Goal: Download file/media

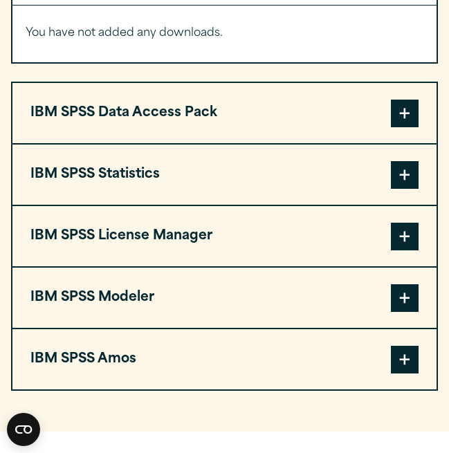
scroll to position [1166, 0]
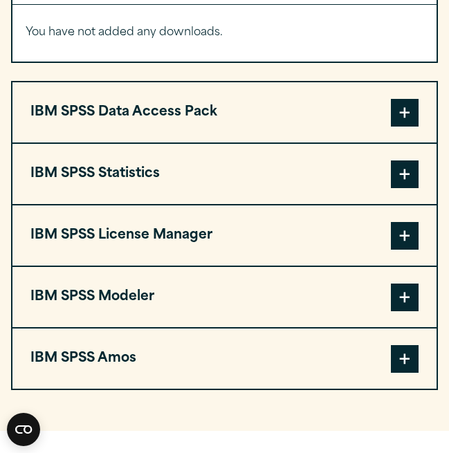
click at [286, 181] on button "IBM SPSS Statistics" at bounding box center [224, 174] width 424 height 60
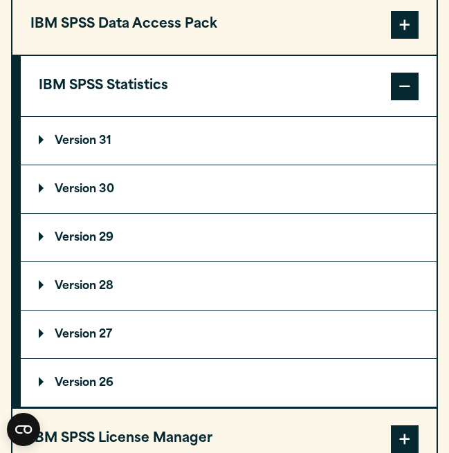
scroll to position [1256, 0]
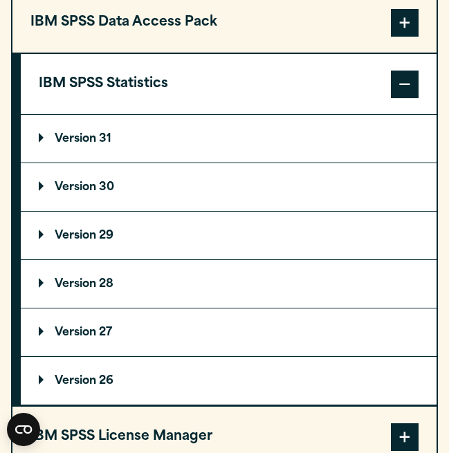
click at [113, 230] on p "Version 29" at bounding box center [76, 235] width 75 height 11
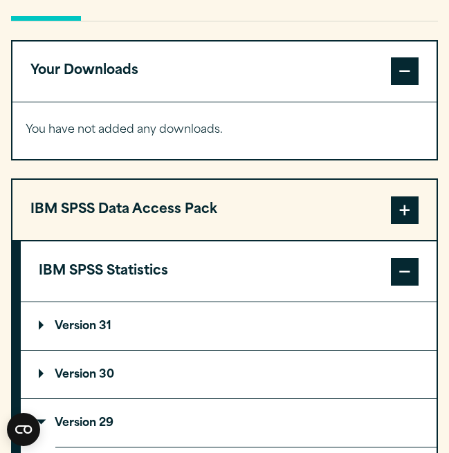
scroll to position [1069, 0]
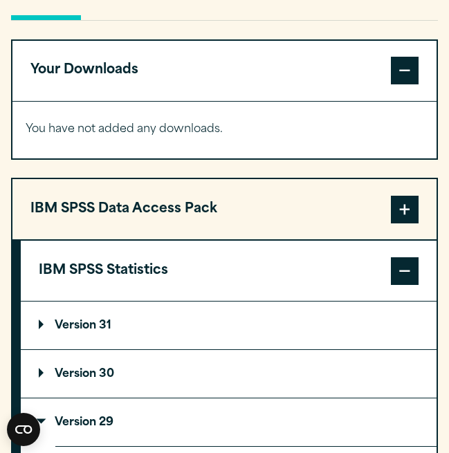
click at [129, 271] on button "IBM SPSS Statistics" at bounding box center [229, 271] width 416 height 60
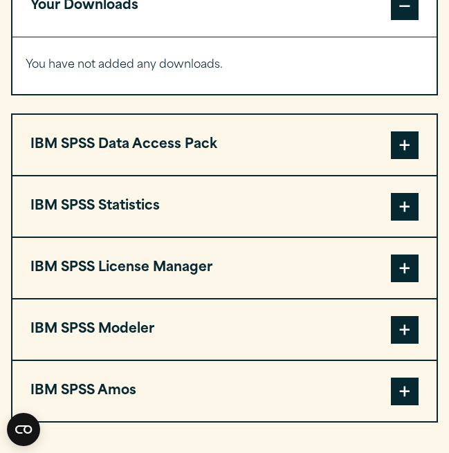
scroll to position [1136, 0]
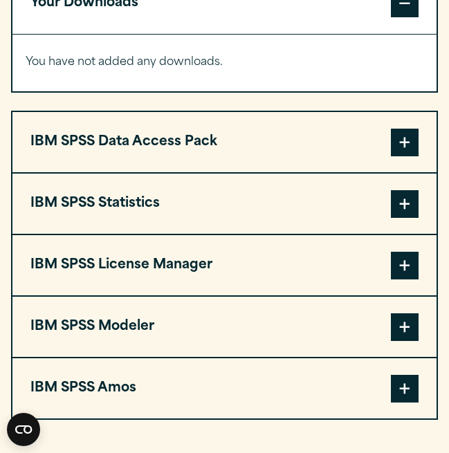
click at [113, 212] on button "IBM SPSS Statistics" at bounding box center [224, 204] width 424 height 60
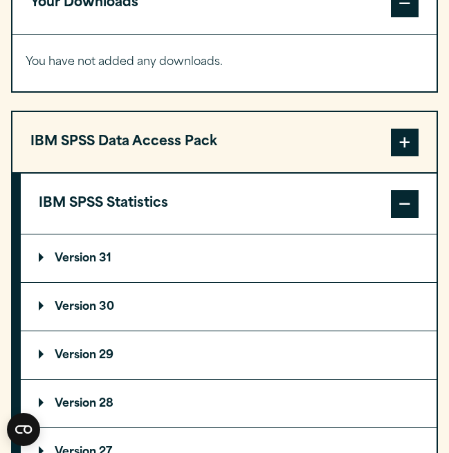
scroll to position [1231, 0]
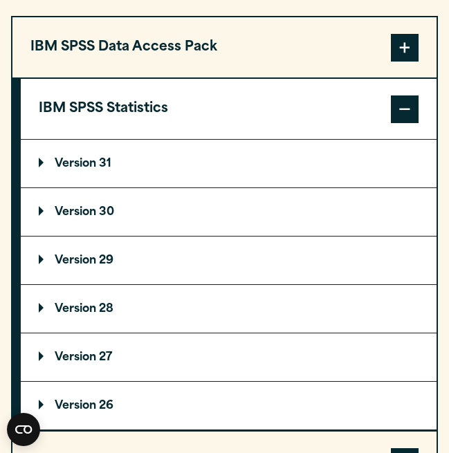
click at [99, 266] on p "Version 29" at bounding box center [76, 260] width 75 height 11
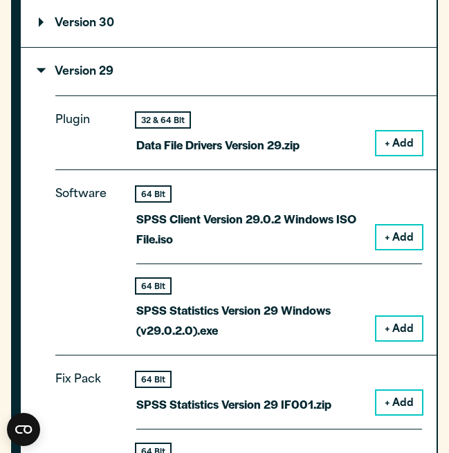
scroll to position [1436, 0]
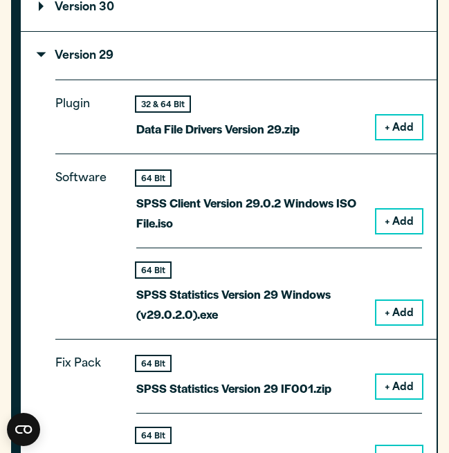
click at [340, 288] on p "SPSS Statistics Version 29 Windows (v29.0.2.0).exe" at bounding box center [250, 304] width 229 height 40
click at [398, 210] on button "+ Add" at bounding box center [399, 222] width 46 height 24
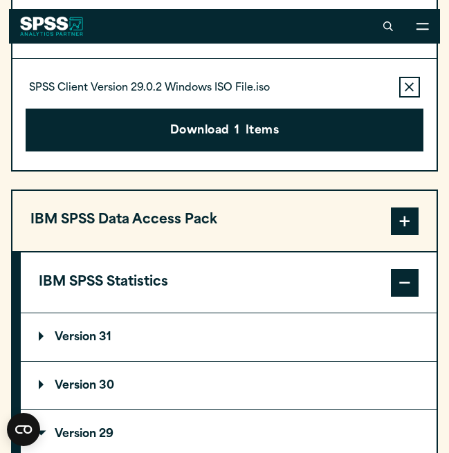
scroll to position [1125, 0]
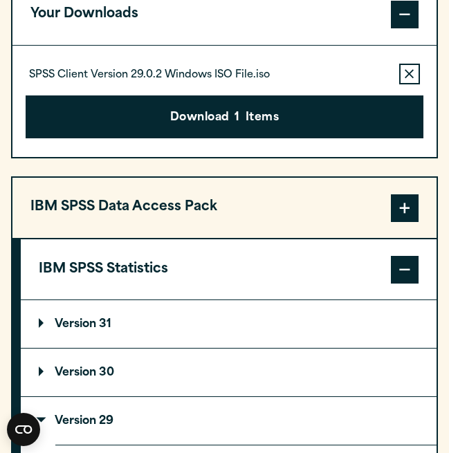
click at [416, 263] on span at bounding box center [405, 270] width 28 height 28
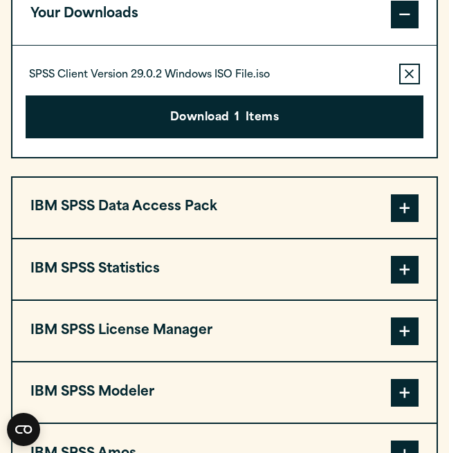
click at [280, 283] on button "IBM SPSS Statistics" at bounding box center [224, 269] width 424 height 60
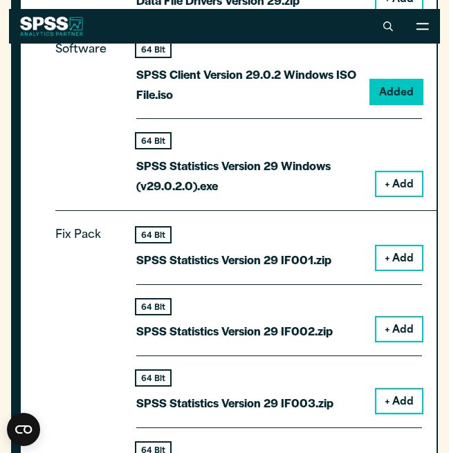
scroll to position [1617, 0]
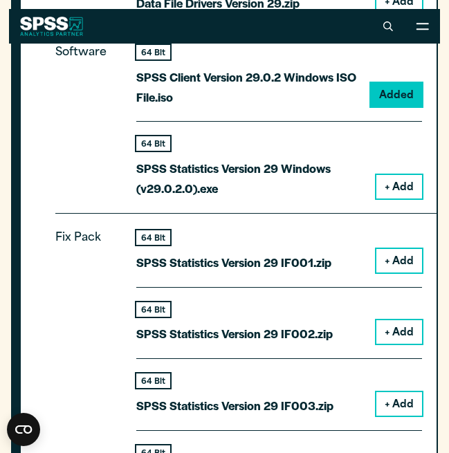
click at [392, 181] on button "+ Add" at bounding box center [399, 187] width 46 height 24
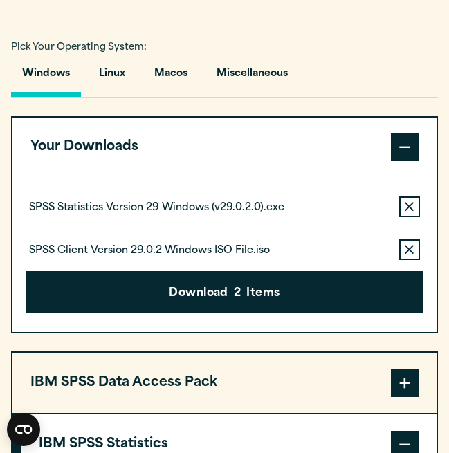
scroll to position [994, 0]
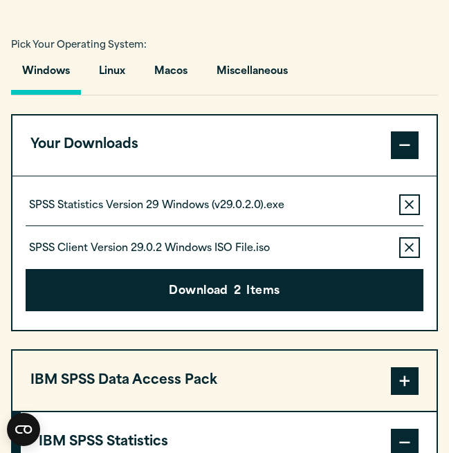
click at [405, 239] on button "Remove this item from your software download list" at bounding box center [409, 247] width 21 height 21
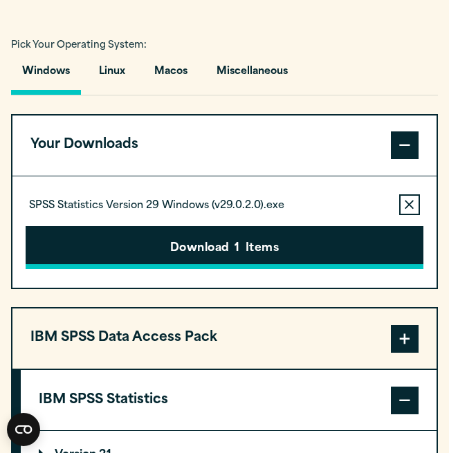
click at [348, 243] on button "Download 1 Items" at bounding box center [224, 247] width 397 height 43
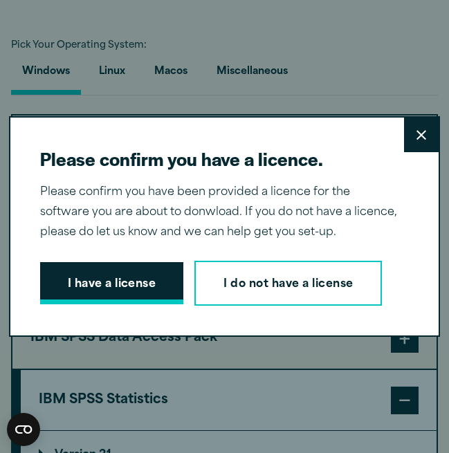
click at [134, 280] on button "I have a license" at bounding box center [112, 283] width 144 height 43
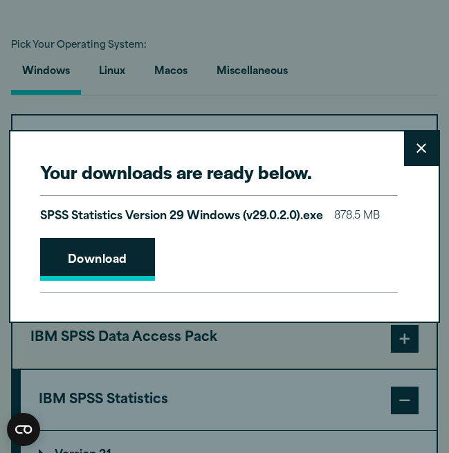
click at [132, 266] on link "Download" at bounding box center [97, 259] width 115 height 43
click at [394, 79] on div "Your downloads are ready below. Close SPSS Statistics Version 29 Windows (v29.0…" at bounding box center [224, 226] width 449 height 453
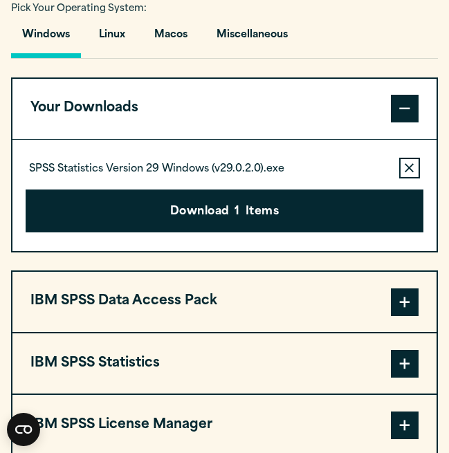
scroll to position [1046, 0]
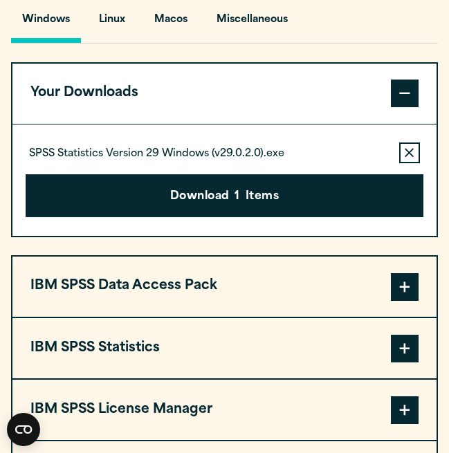
click at [405, 149] on icon "button" at bounding box center [409, 153] width 9 height 10
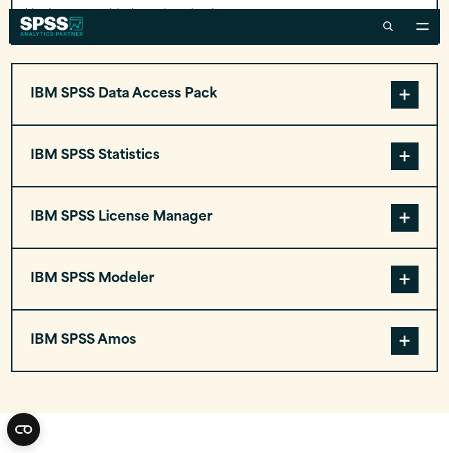
scroll to position [1183, 0]
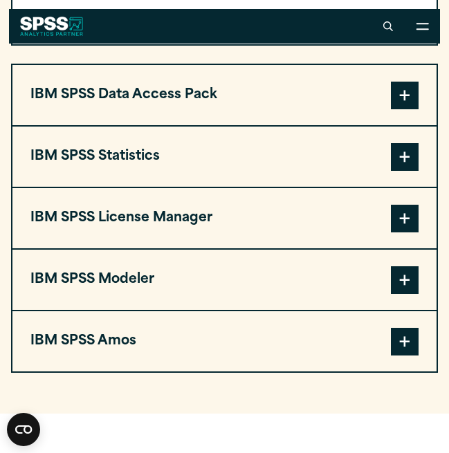
click at [147, 172] on button "IBM SPSS Statistics" at bounding box center [224, 157] width 424 height 60
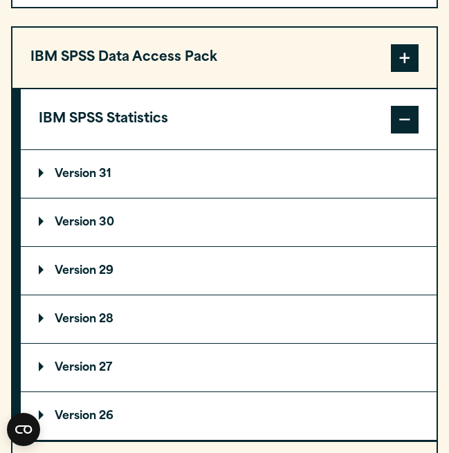
scroll to position [1255, 0]
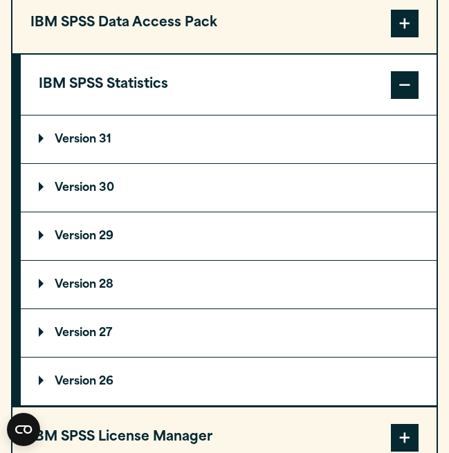
click at [114, 193] on p "Version 30" at bounding box center [76, 188] width 75 height 11
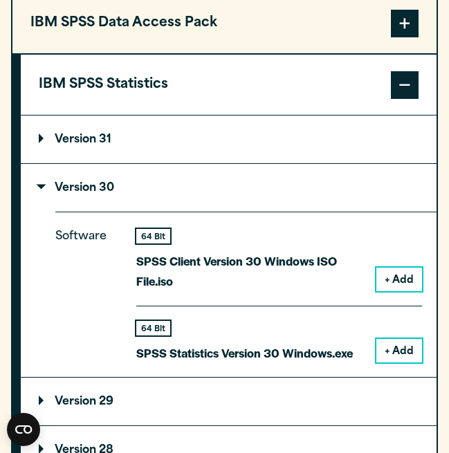
click at [111, 185] on p "Version 30" at bounding box center [76, 188] width 75 height 11
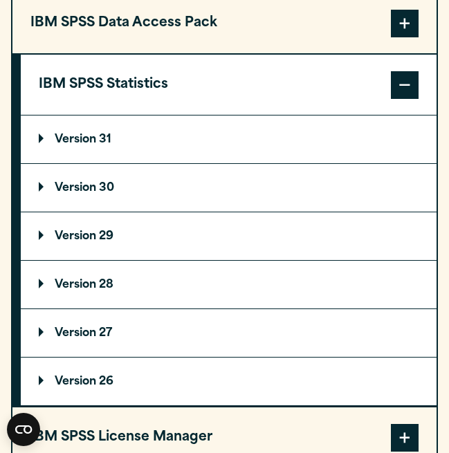
click at [104, 152] on summary "Version 31" at bounding box center [229, 140] width 416 height 48
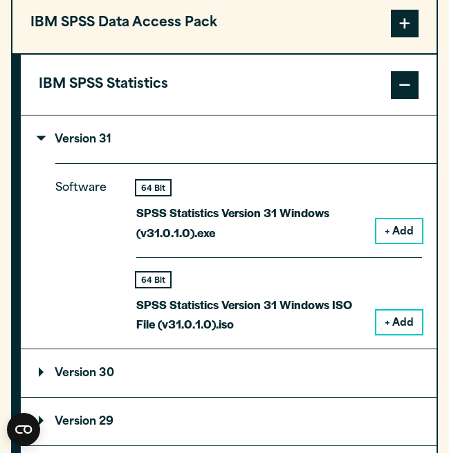
click at [105, 152] on summary "Version 31" at bounding box center [229, 140] width 416 height 48
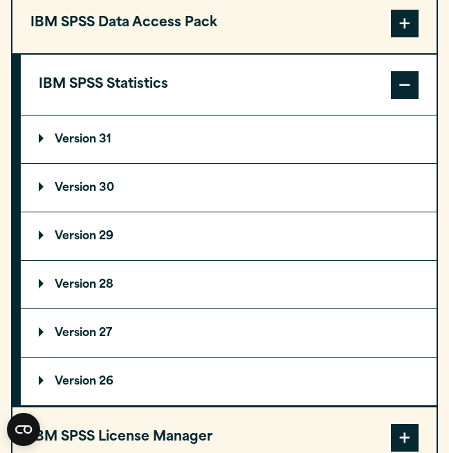
click at [113, 234] on p "Version 29" at bounding box center [76, 236] width 75 height 11
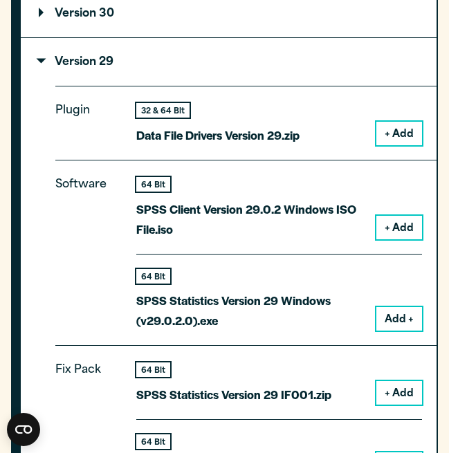
scroll to position [1430, 0]
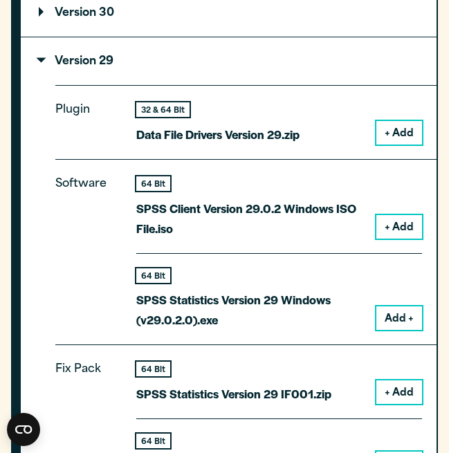
click at [255, 282] on div "64 Bit SPSS Statistics Version 29 Windows (v29.0.2.0).exe" at bounding box center [250, 300] width 229 height 62
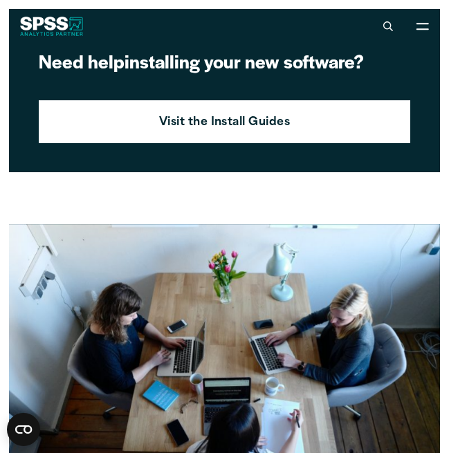
scroll to position [1557, 0]
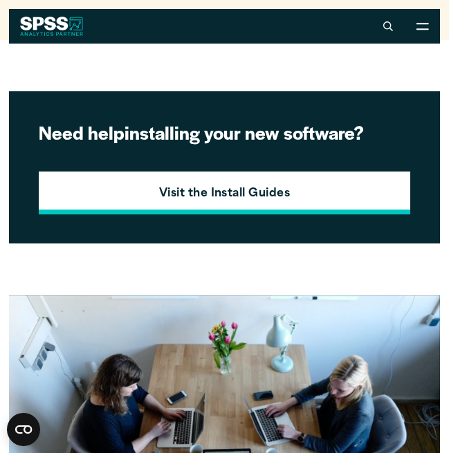
click at [199, 194] on strong "Visit the Install Guides" at bounding box center [224, 194] width 131 height 18
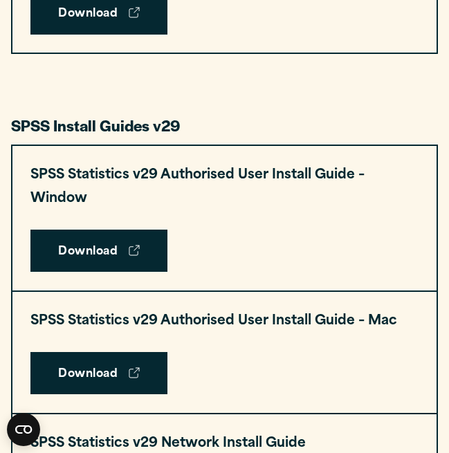
scroll to position [1459, 0]
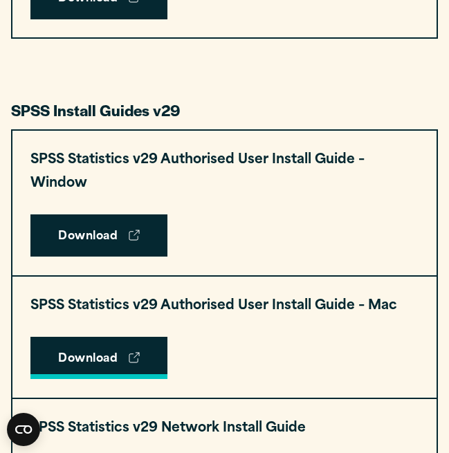
click at [119, 348] on link "Download" at bounding box center [98, 358] width 137 height 43
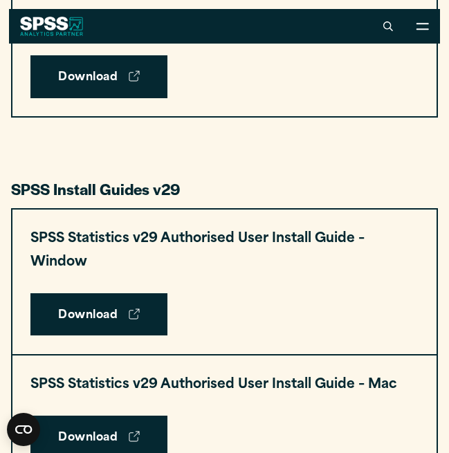
scroll to position [1210, 0]
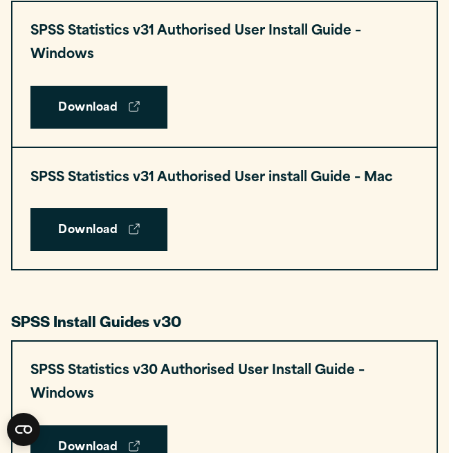
scroll to position [773, 0]
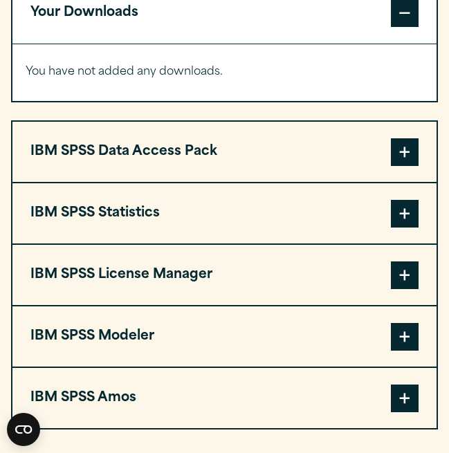
scroll to position [1128, 0]
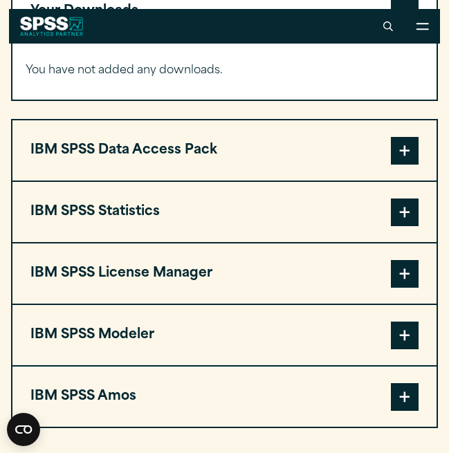
click at [188, 219] on button "IBM SPSS Statistics" at bounding box center [224, 212] width 424 height 60
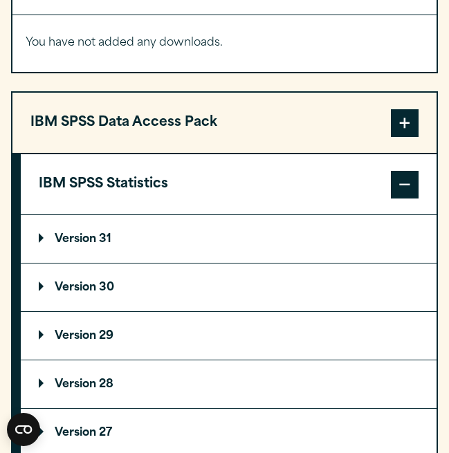
click at [113, 331] on p "Version 29" at bounding box center [76, 336] width 75 height 11
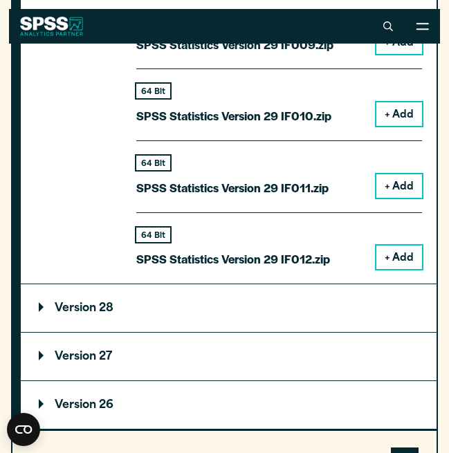
scroll to position [2038, 0]
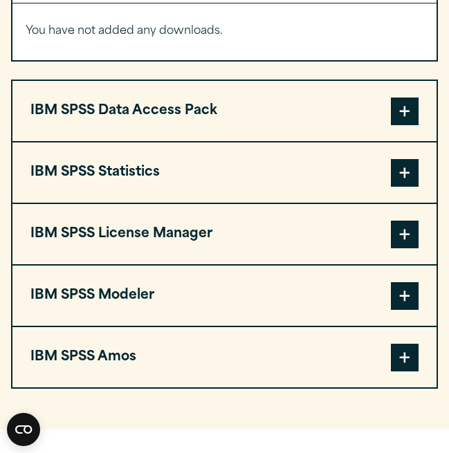
scroll to position [1188, 0]
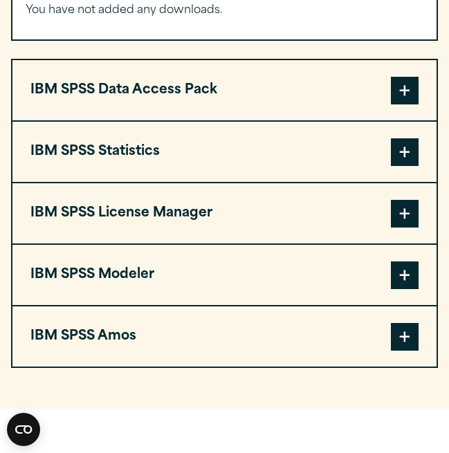
click at [199, 161] on button "IBM SPSS Statistics" at bounding box center [224, 152] width 424 height 60
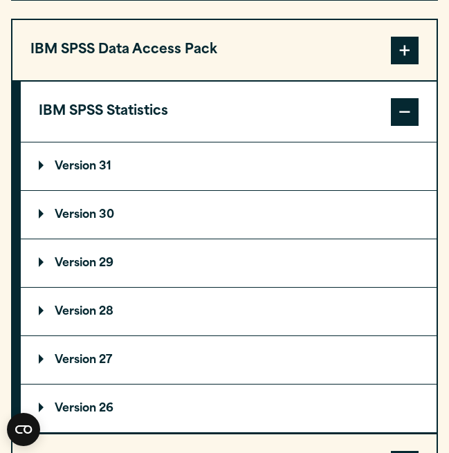
scroll to position [1229, 0]
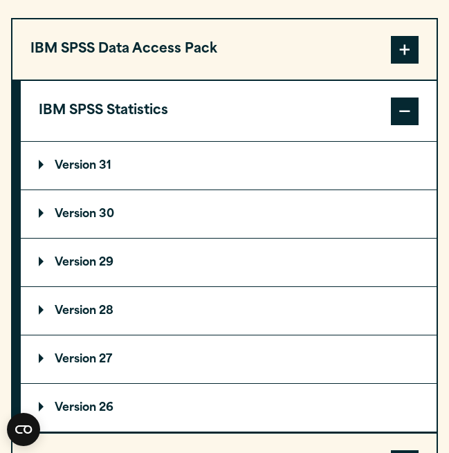
click at [91, 215] on p "Version 30" at bounding box center [76, 214] width 75 height 11
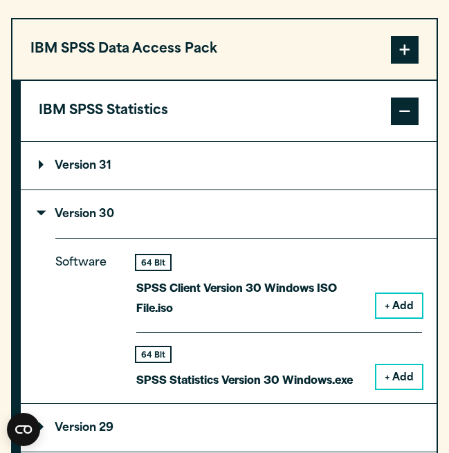
click at [99, 218] on p "Version 30" at bounding box center [76, 214] width 75 height 11
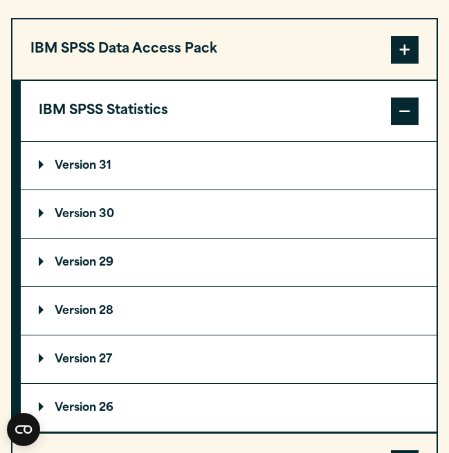
click at [100, 163] on p "Version 31" at bounding box center [75, 166] width 73 height 11
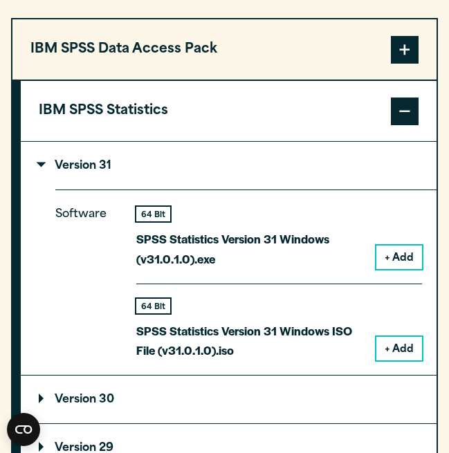
click at [101, 163] on p "Version 31" at bounding box center [75, 166] width 73 height 11
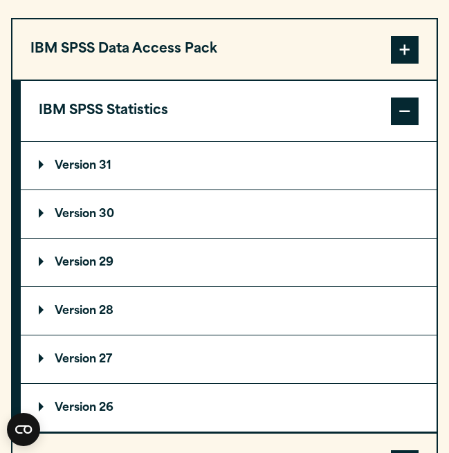
click at [113, 265] on p "Version 29" at bounding box center [76, 262] width 75 height 11
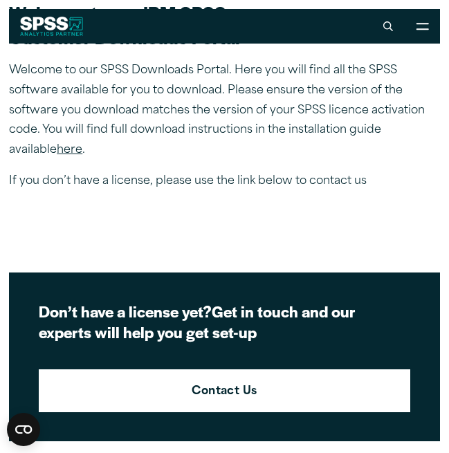
scroll to position [277, 0]
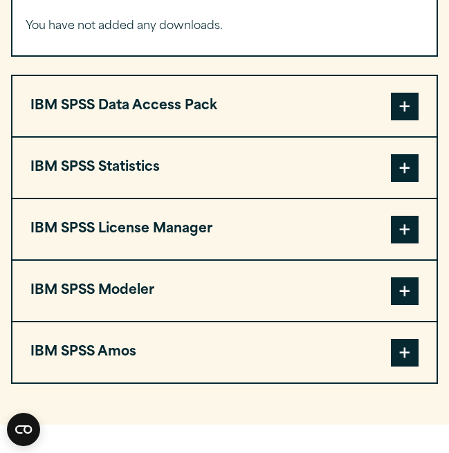
scroll to position [1188, 0]
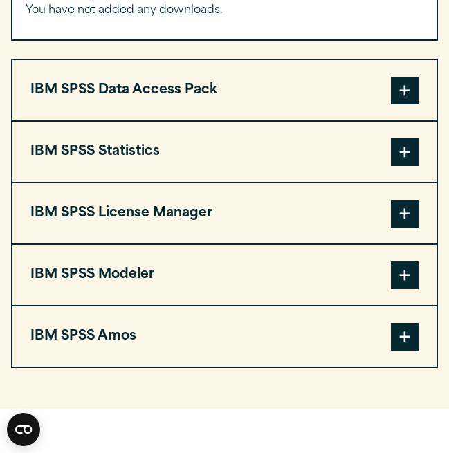
click at [262, 159] on button "IBM SPSS Statistics" at bounding box center [224, 152] width 424 height 60
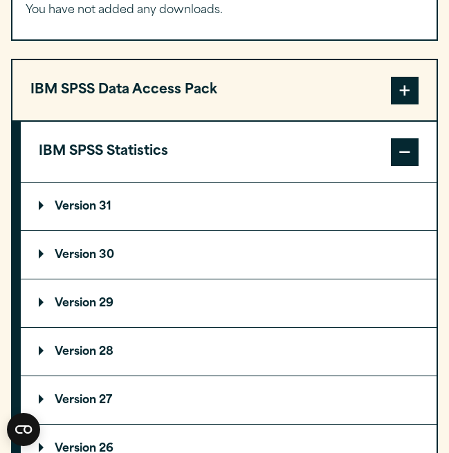
click at [113, 307] on p "Version 29" at bounding box center [76, 303] width 75 height 11
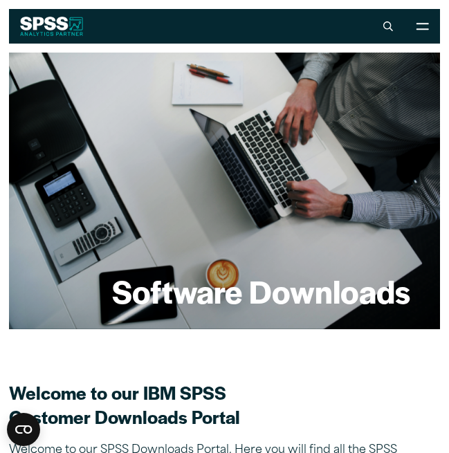
scroll to position [1, 0]
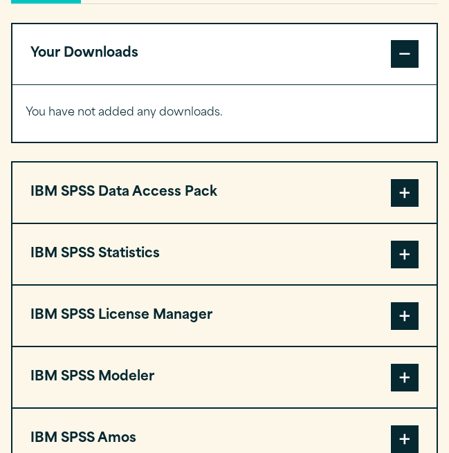
scroll to position [1163, 0]
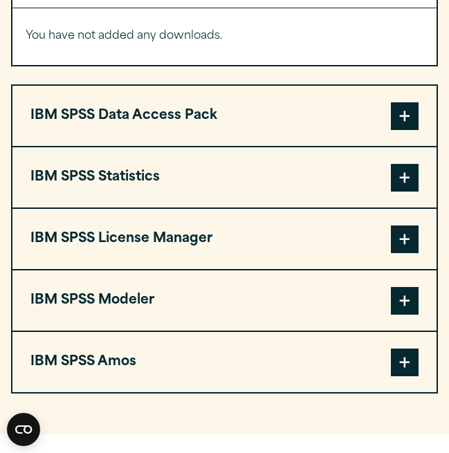
click at [188, 248] on button "IBM SPSS License Manager" at bounding box center [224, 239] width 424 height 60
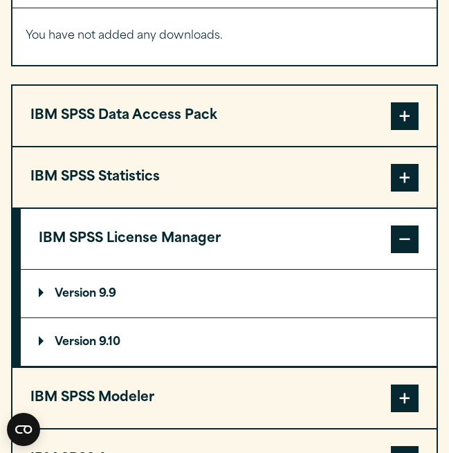
click at [192, 226] on button "IBM SPSS License Manager" at bounding box center [229, 239] width 416 height 60
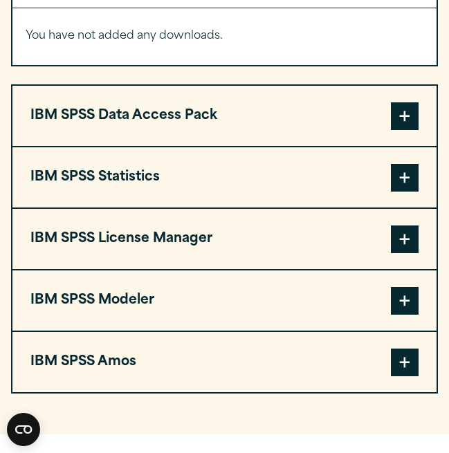
click at [182, 195] on button "IBM SPSS Statistics" at bounding box center [224, 177] width 424 height 60
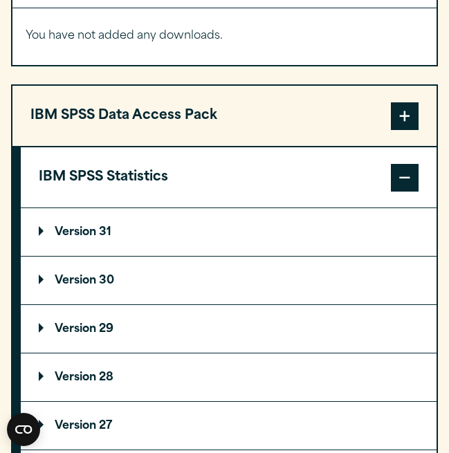
click at [131, 332] on summary "Version 29" at bounding box center [229, 329] width 416 height 48
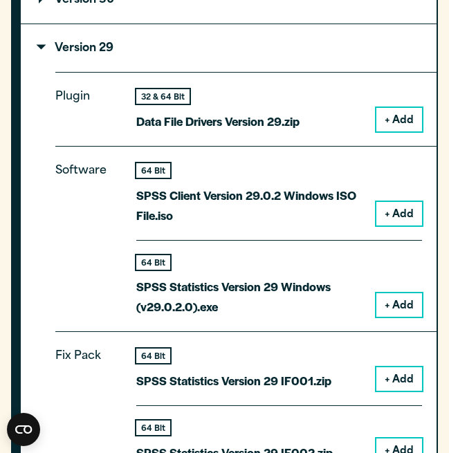
scroll to position [1445, 0]
